Goal: Transaction & Acquisition: Purchase product/service

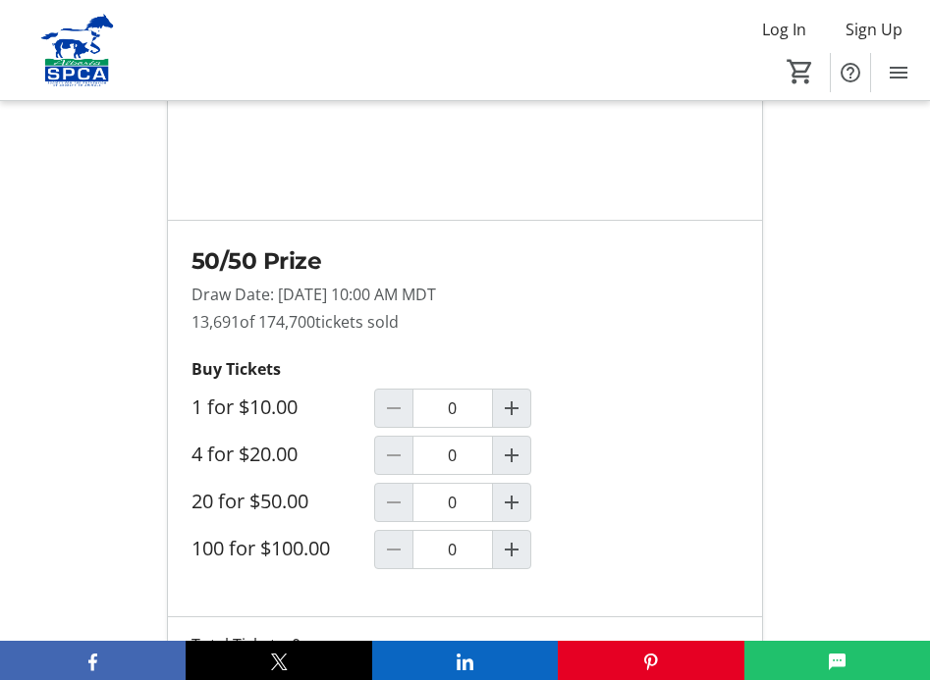
scroll to position [1759, 0]
click at [513, 537] on mat-icon "Increment by one" at bounding box center [512, 549] width 24 height 24
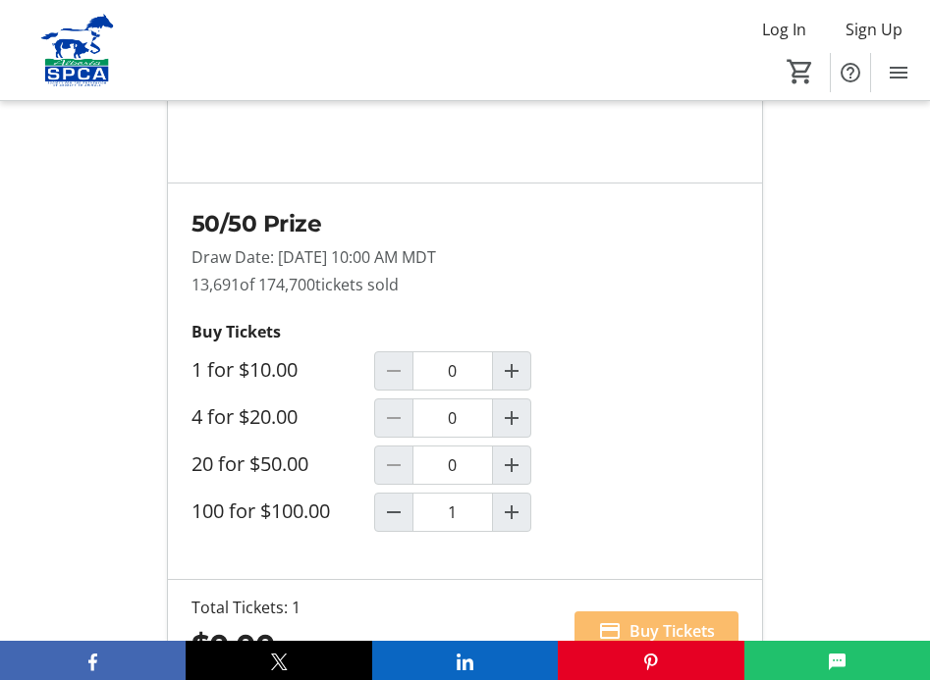
scroll to position [1799, 0]
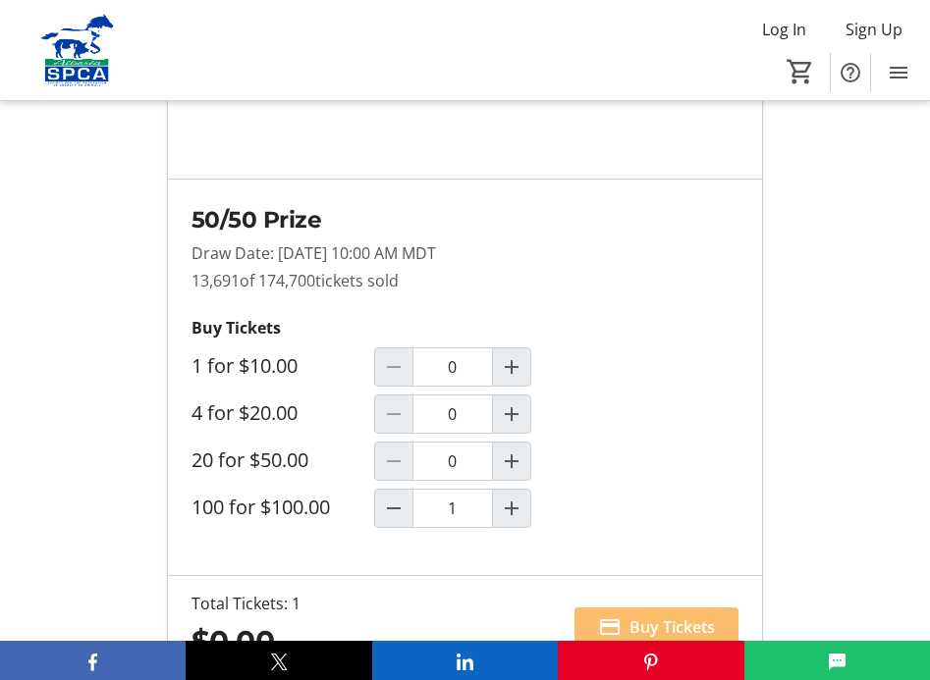
type input "1"
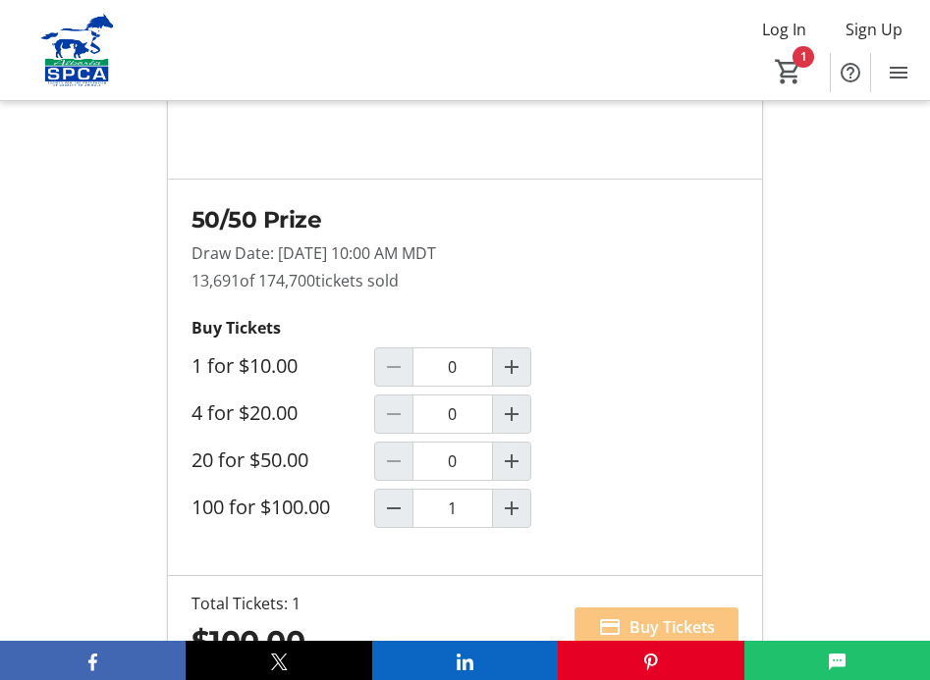
click at [676, 616] on span "Buy Tickets" at bounding box center [671, 628] width 85 height 24
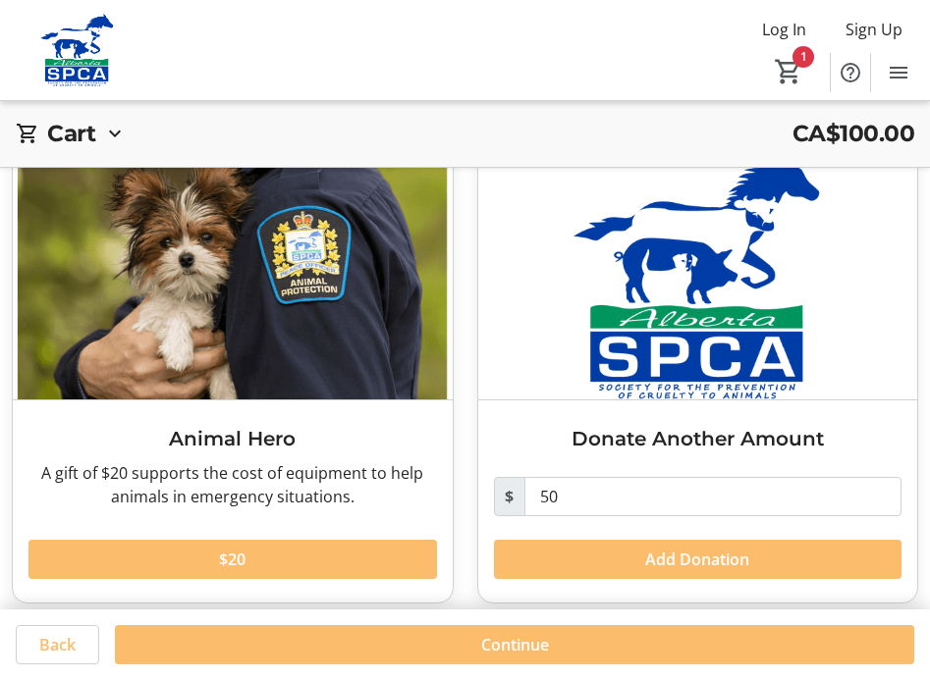
scroll to position [574, 0]
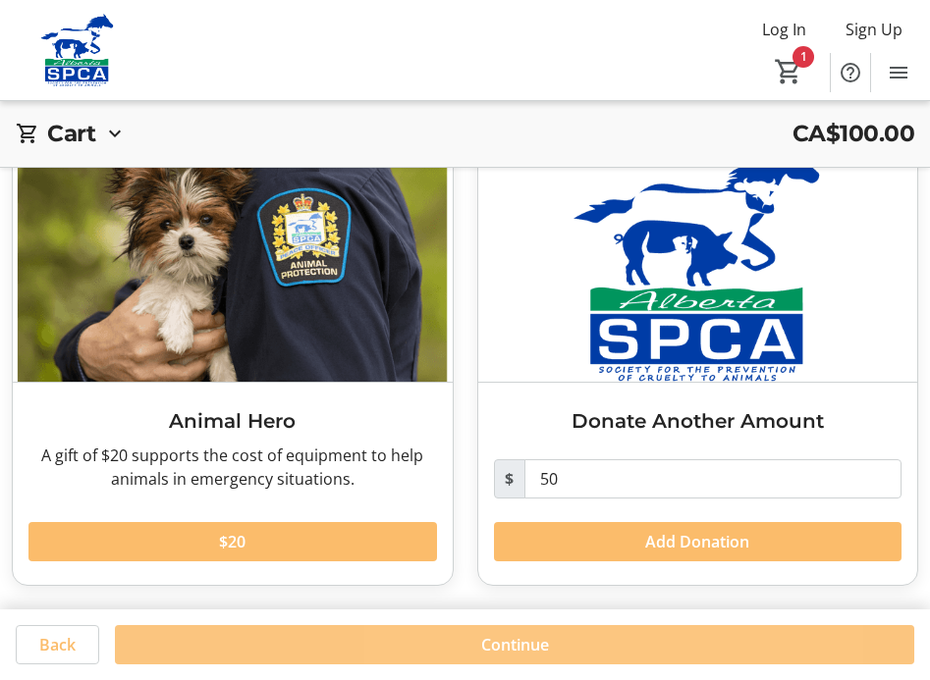
click at [598, 641] on span at bounding box center [514, 644] width 799 height 47
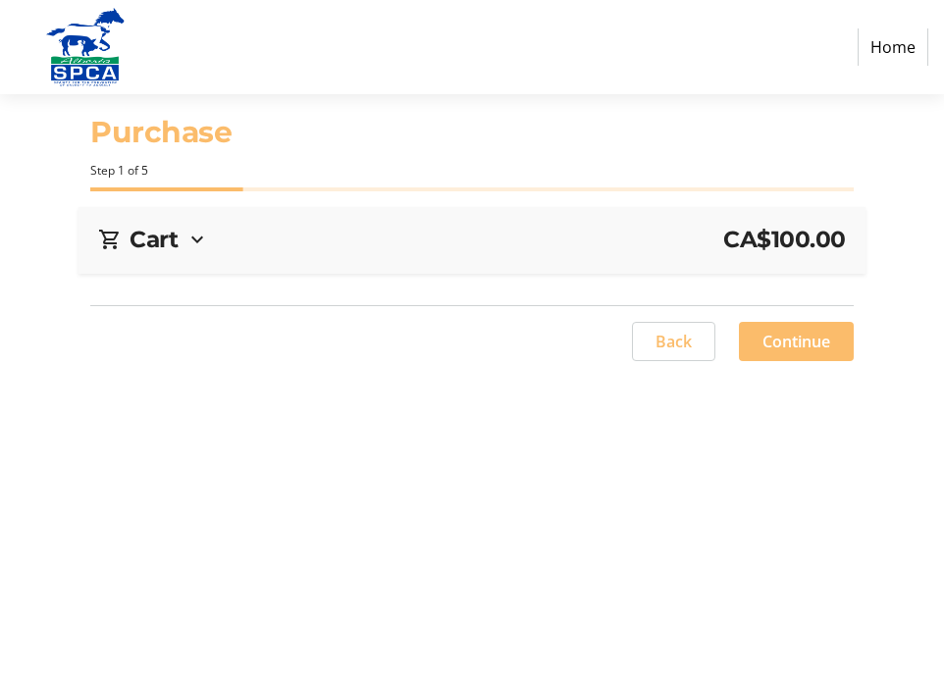
select select "CA"
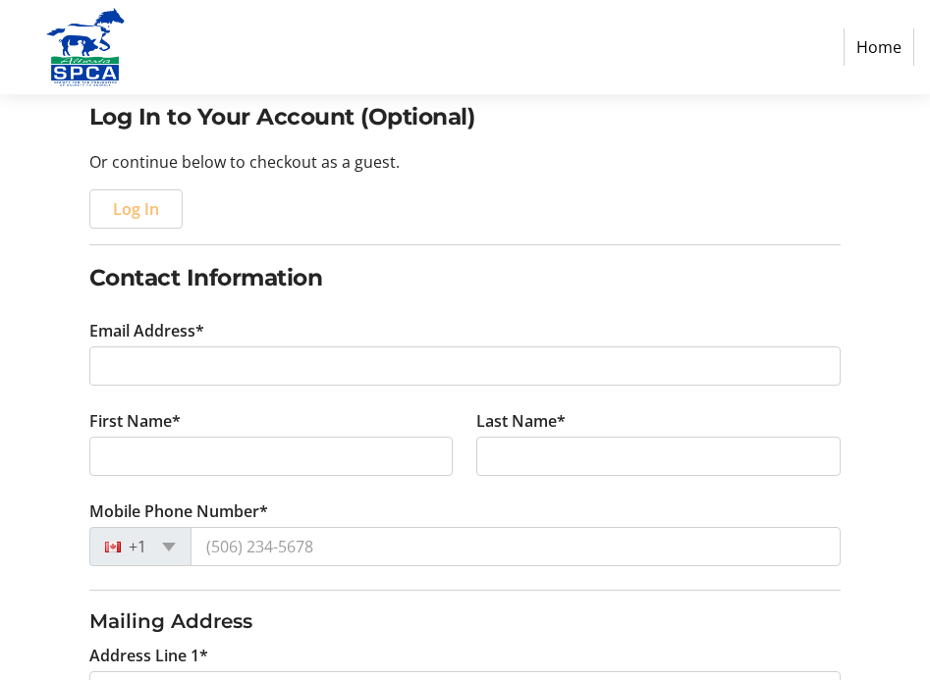
scroll to position [204, 0]
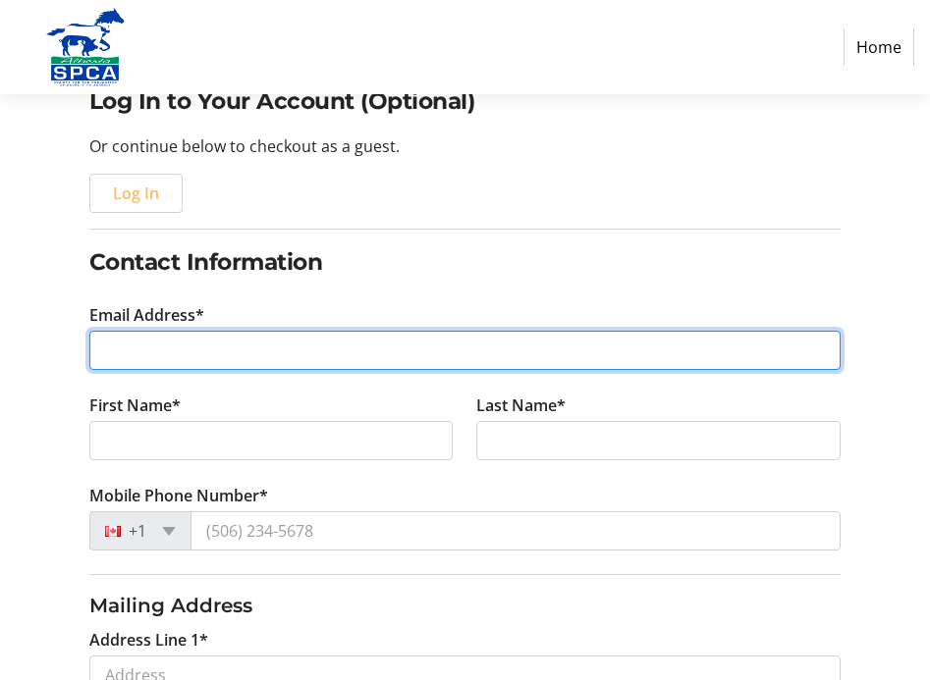
click at [240, 344] on input "Email Address*" at bounding box center [464, 350] width 751 height 39
type input "[EMAIL_ADDRESS][DOMAIN_NAME]"
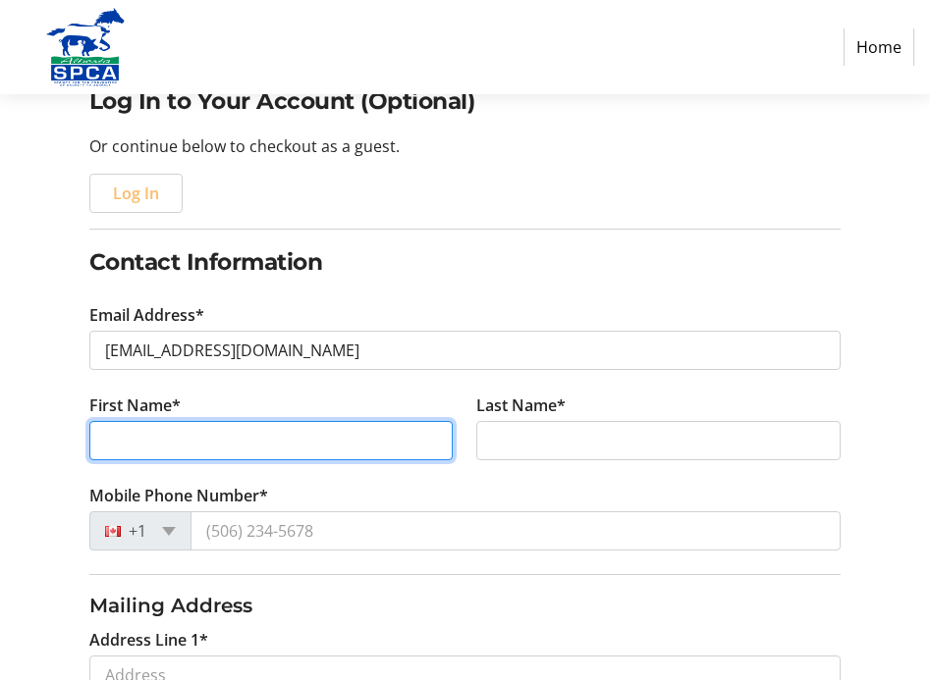
type input "[PERSON_NAME]"
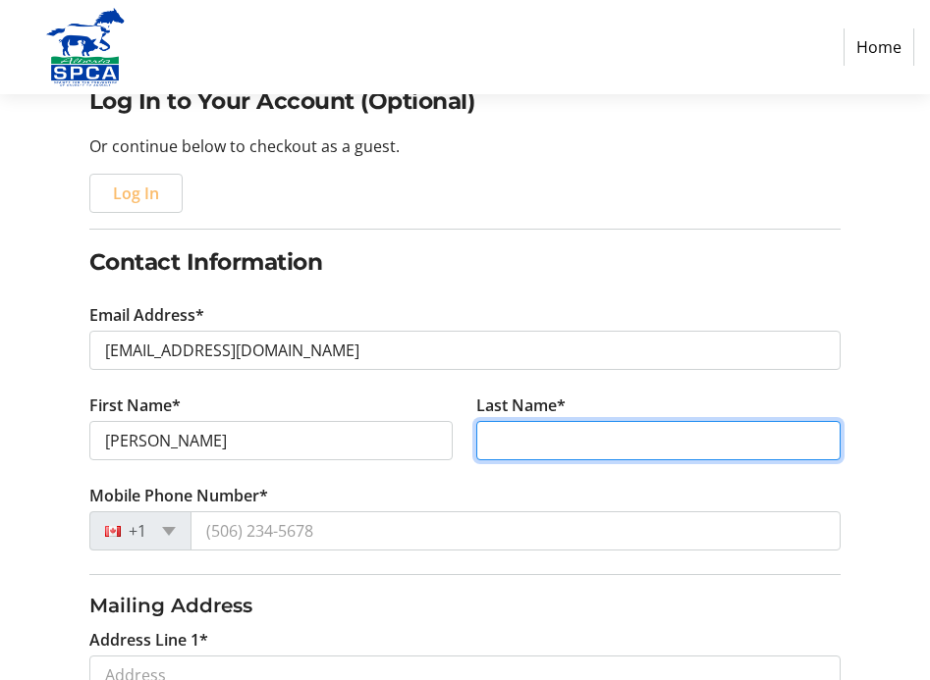
type input "[PERSON_NAME]"
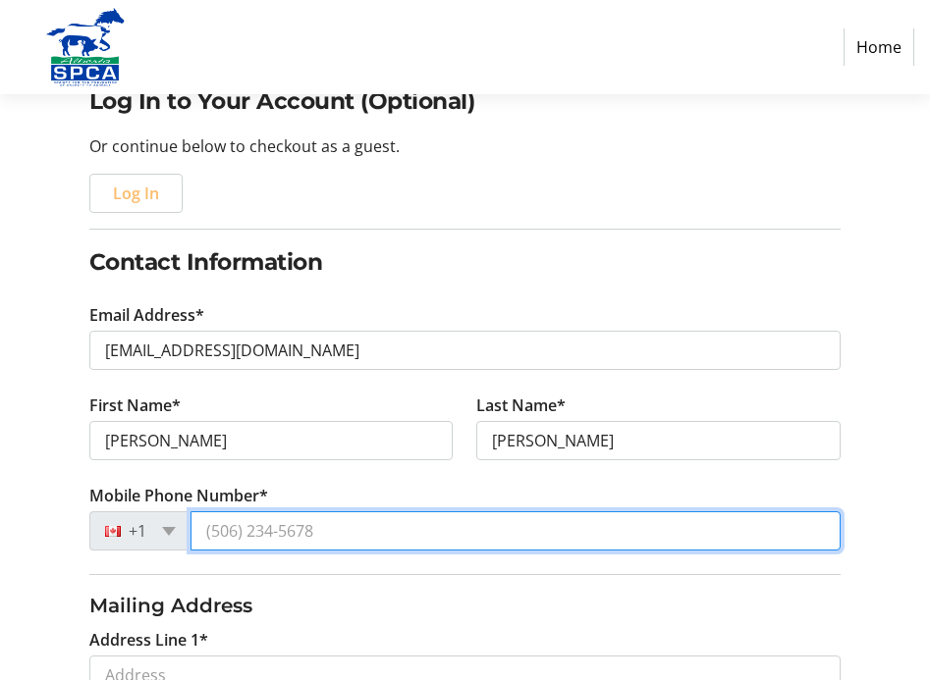
type input "[PHONE_NUMBER]"
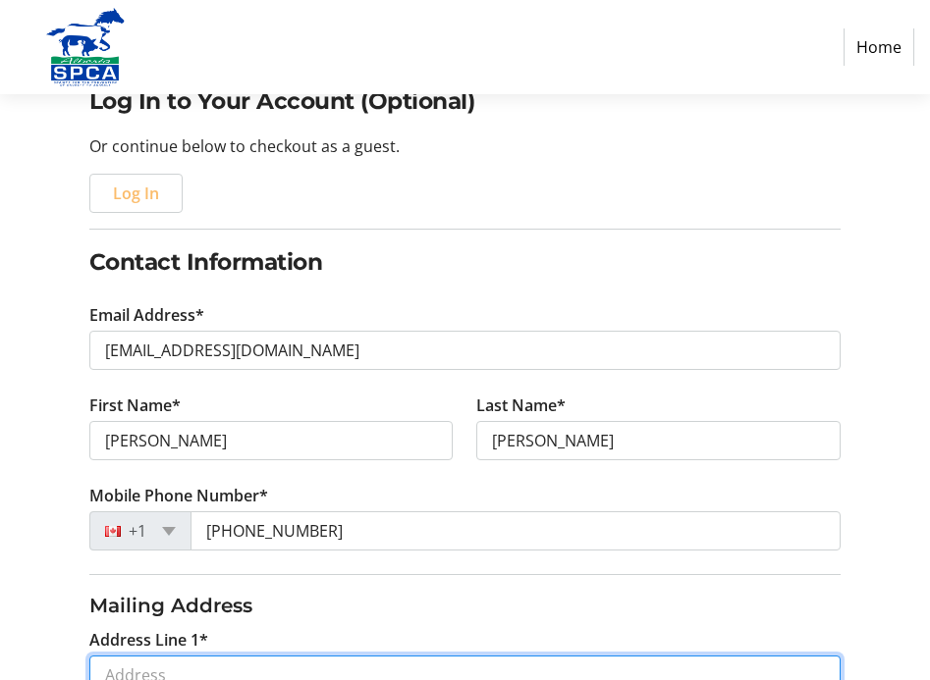
type input "[STREET_ADDRESS]"
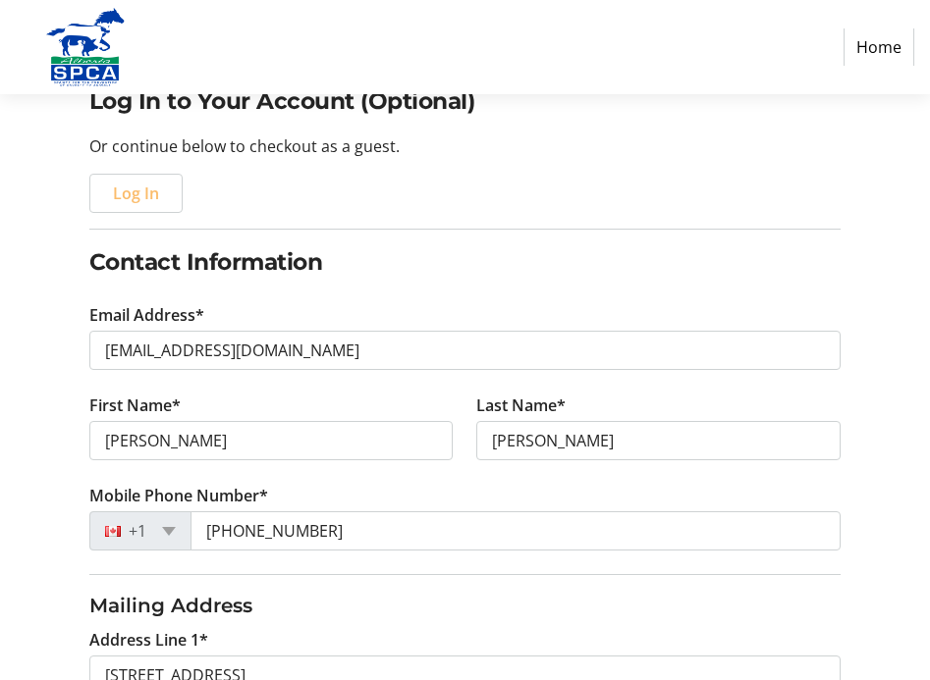
type input "Okotoks"
select select "AB"
type input "T1S 0A8"
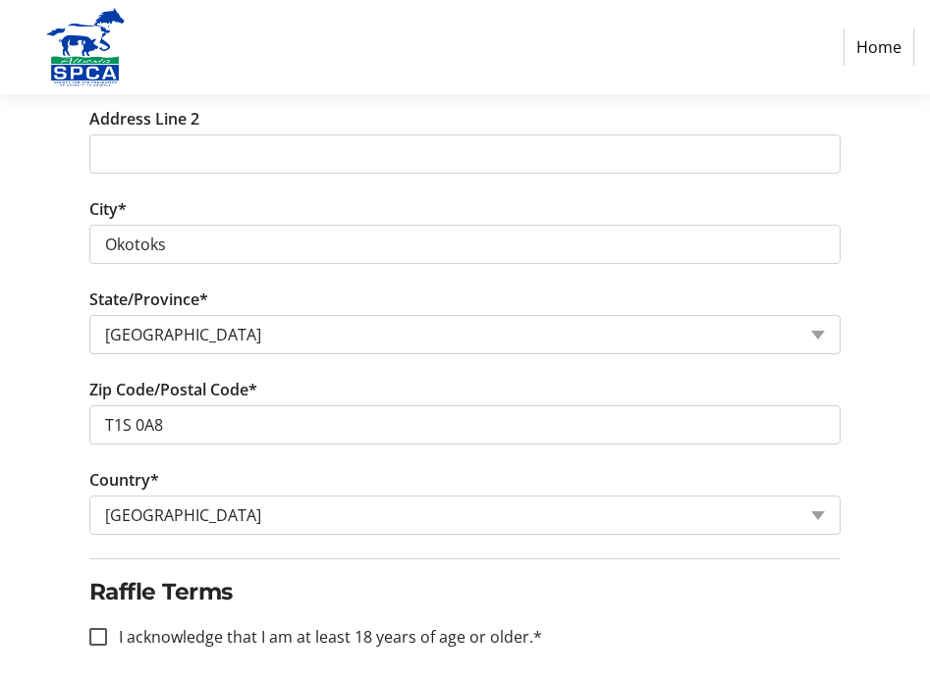
scroll to position [900, 0]
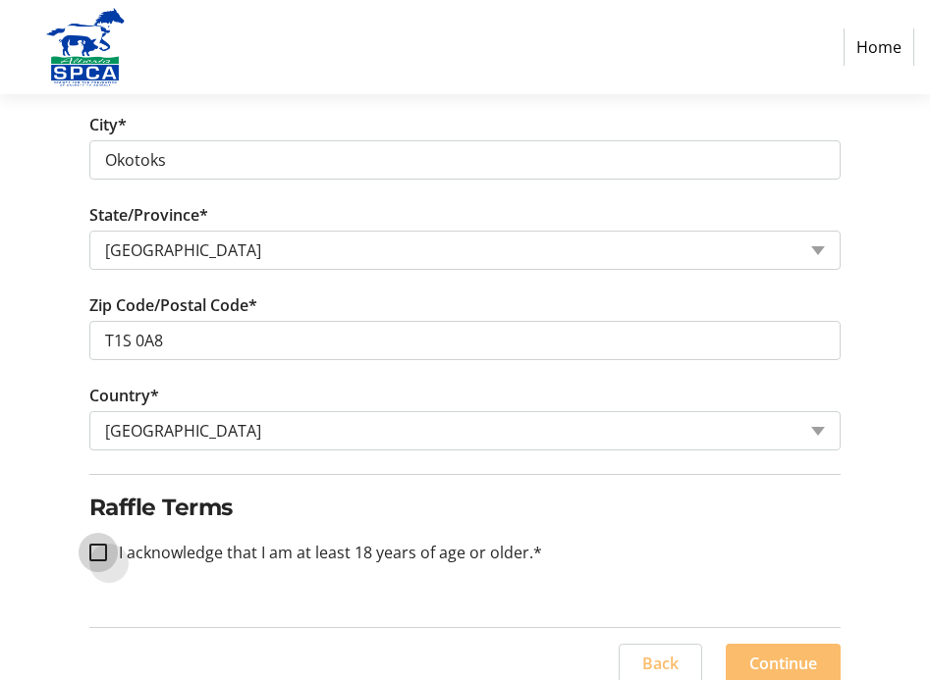
click at [100, 556] on input "I acknowledge that I am at least 18 years of age or older.*" at bounding box center [98, 553] width 18 height 18
checkbox input "true"
click at [785, 662] on span "Continue" at bounding box center [783, 664] width 68 height 24
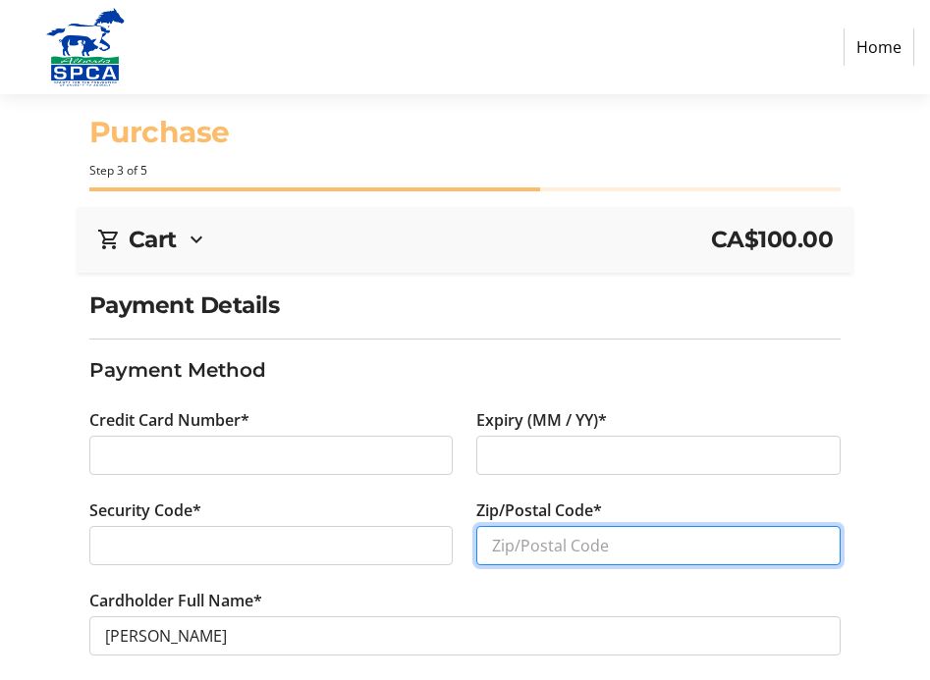
click at [556, 549] on input "Zip/Postal Code*" at bounding box center [658, 545] width 364 height 39
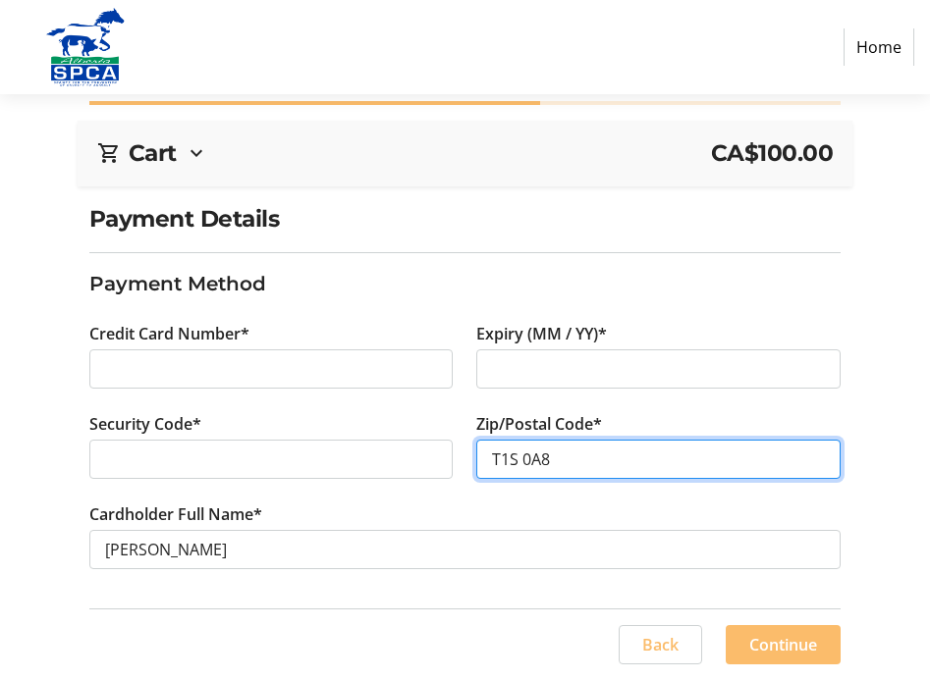
scroll to position [87, 0]
type input "T1S 0A8"
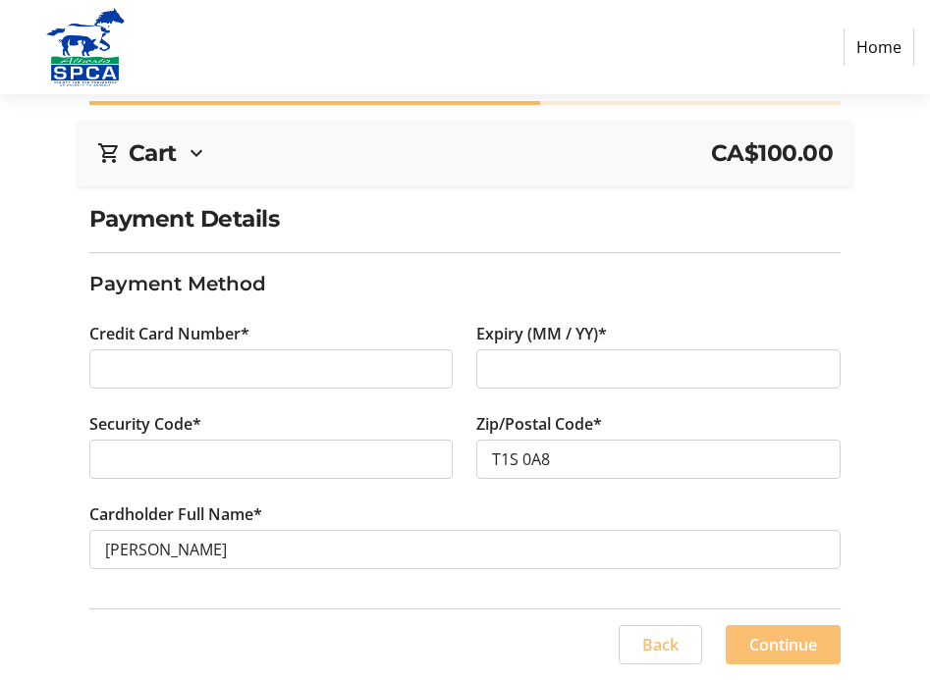
click at [760, 651] on span "Continue" at bounding box center [783, 645] width 68 height 24
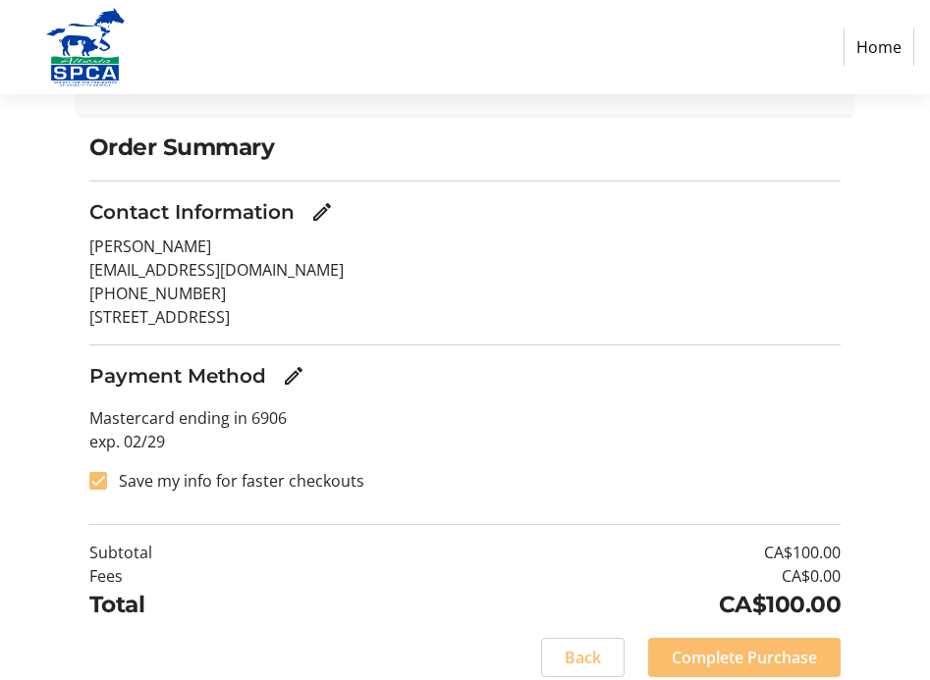
scroll to position [164, 0]
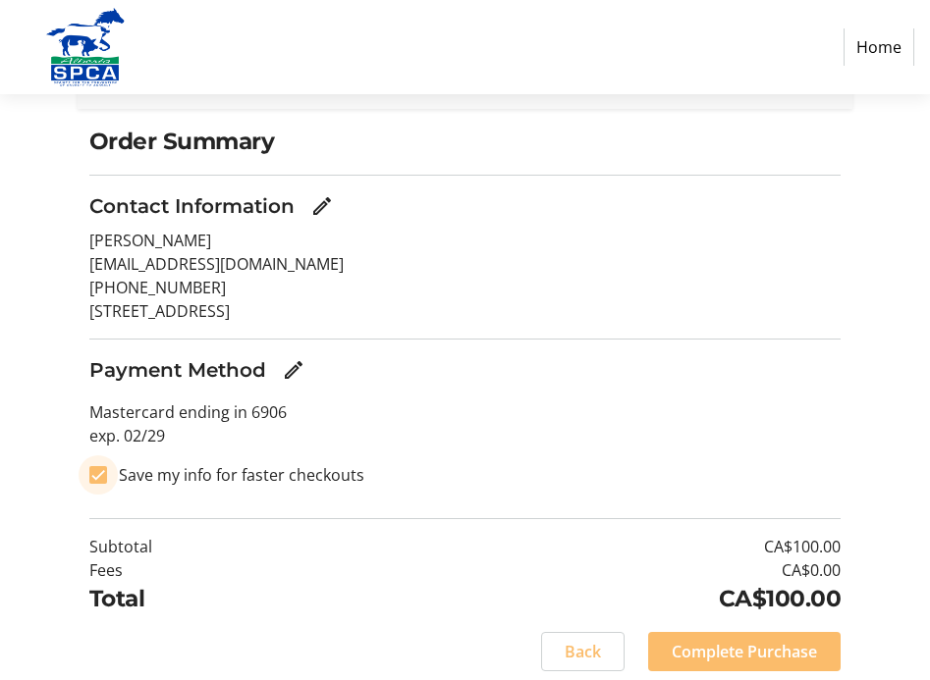
click at [93, 476] on input "Save my info for faster checkouts" at bounding box center [98, 475] width 18 height 18
checkbox input "false"
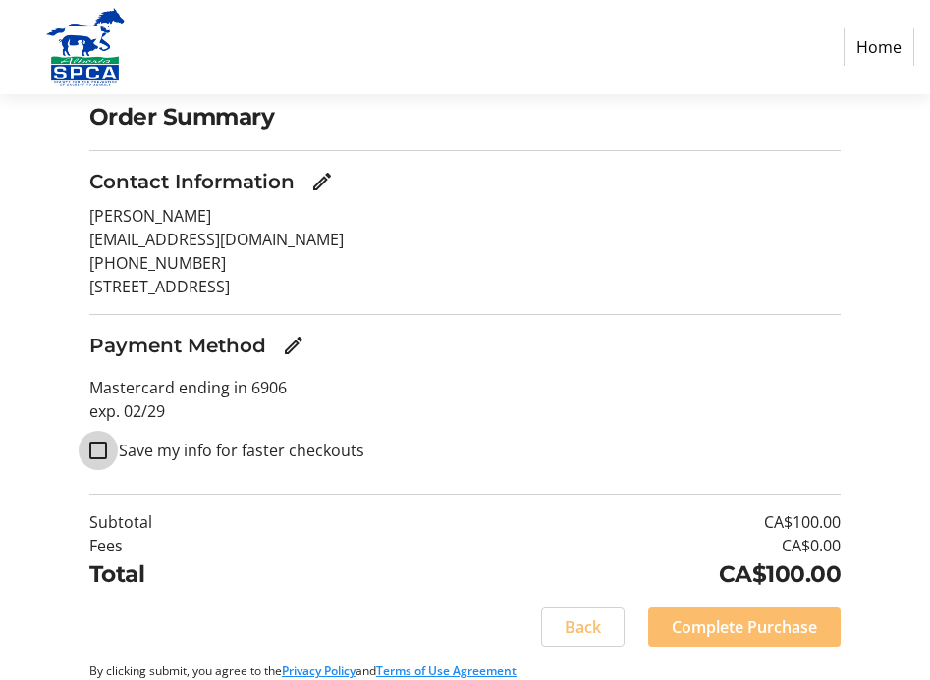
scroll to position [205, 0]
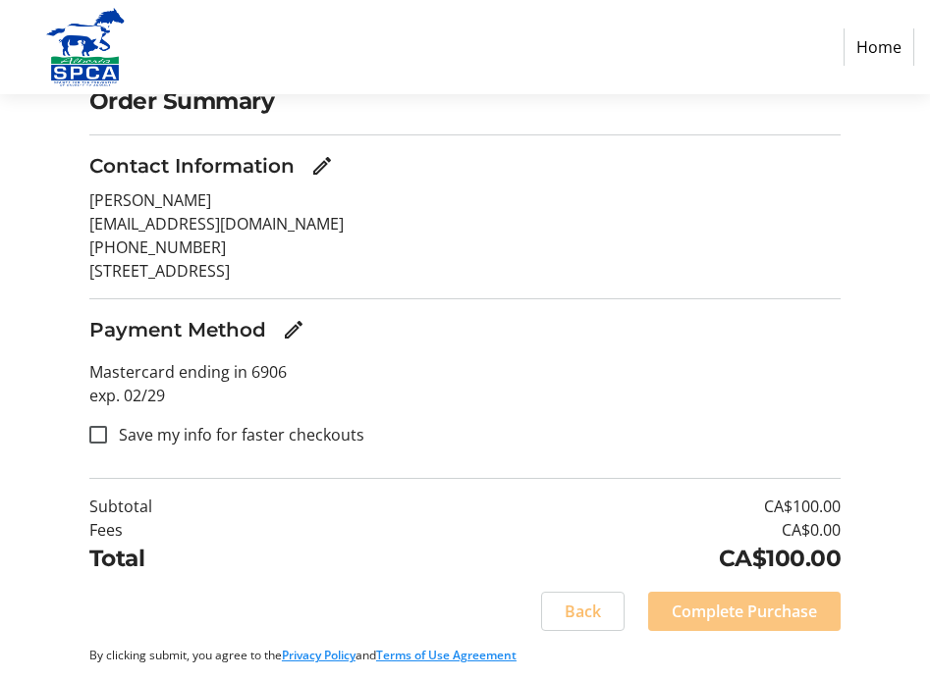
click at [732, 612] on span "Complete Purchase" at bounding box center [743, 612] width 145 height 24
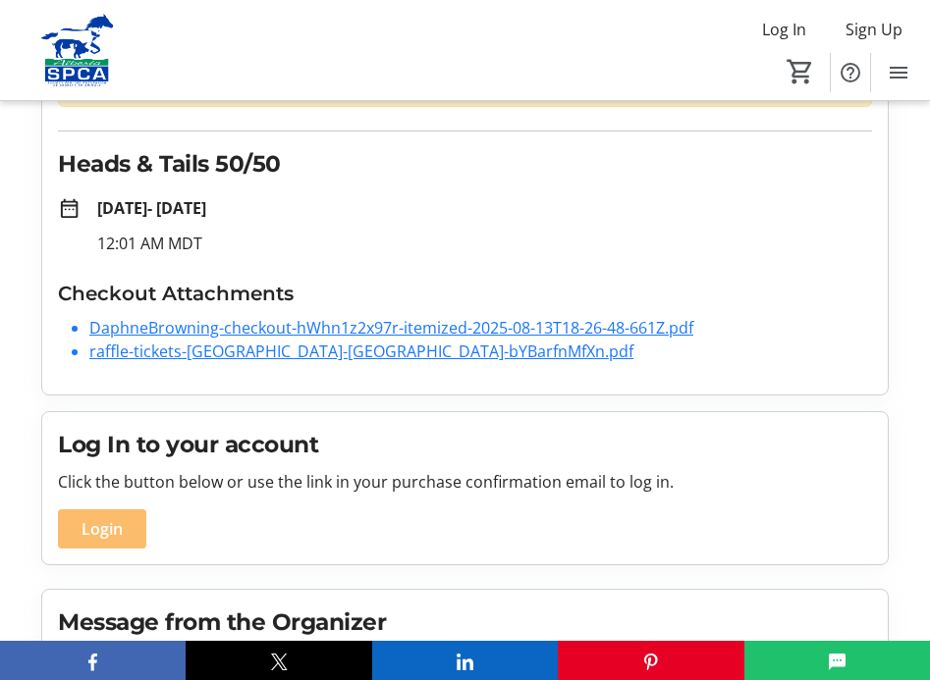
scroll to position [204, 0]
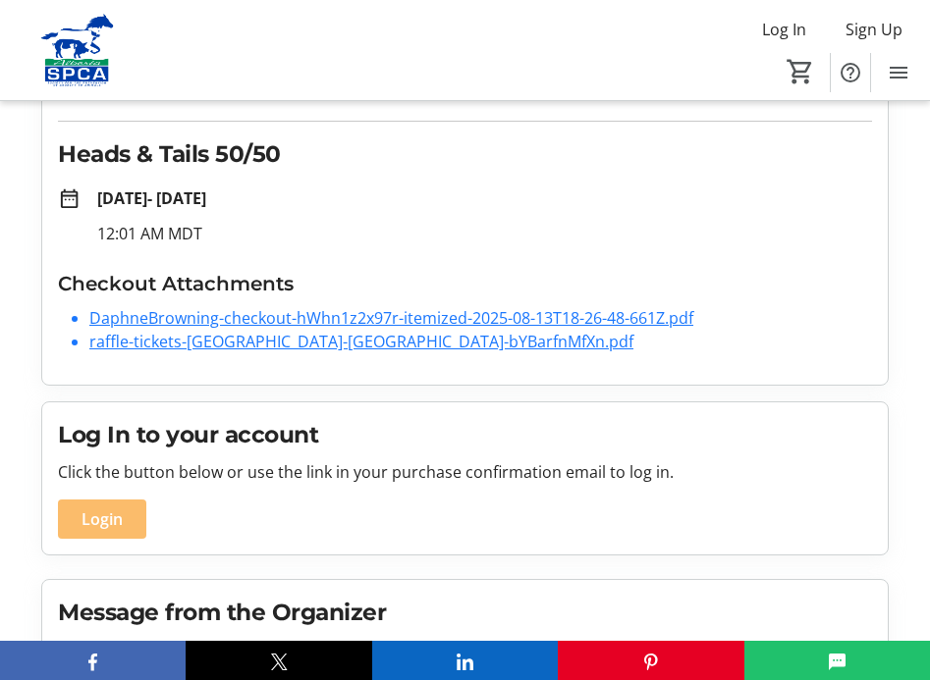
click at [237, 342] on link "raffle-tickets-[GEOGRAPHIC_DATA]-[GEOGRAPHIC_DATA]-bYBarfnMfXn.pdf" at bounding box center [361, 342] width 544 height 22
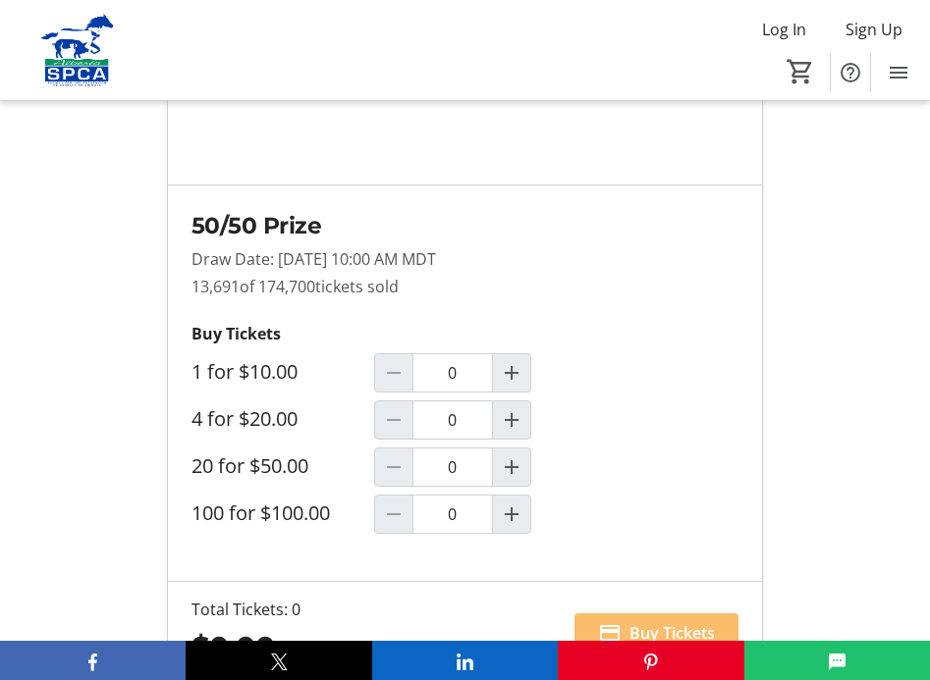
scroll to position [1799, 0]
